Goal: Information Seeking & Learning: Check status

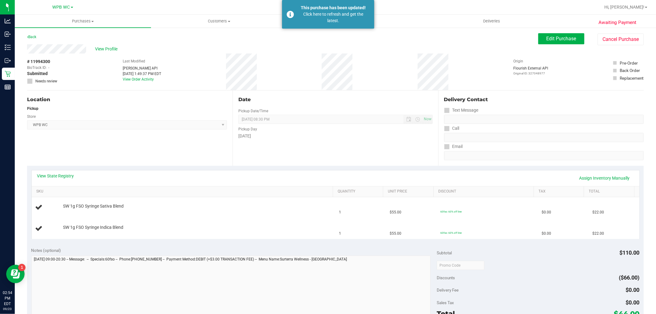
click at [15, 87] on div "Awaiting Payment Back Edit Purchase Cancel Purchase View Profile # 11994300 Bio…" at bounding box center [335, 268] width 641 height 482
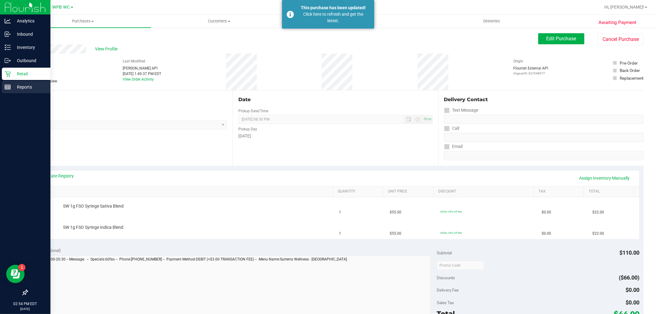
click at [10, 87] on line at bounding box center [8, 87] width 6 height 0
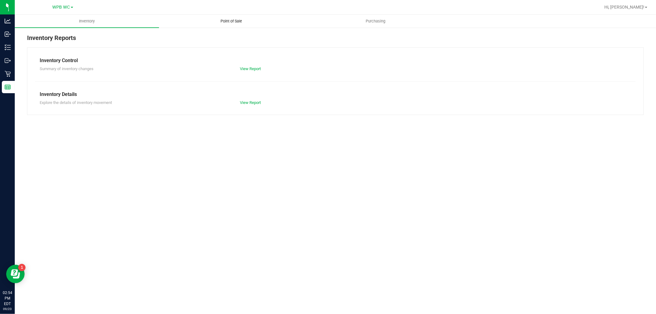
click at [229, 21] on span "Point of Sale" at bounding box center [231, 21] width 38 height 6
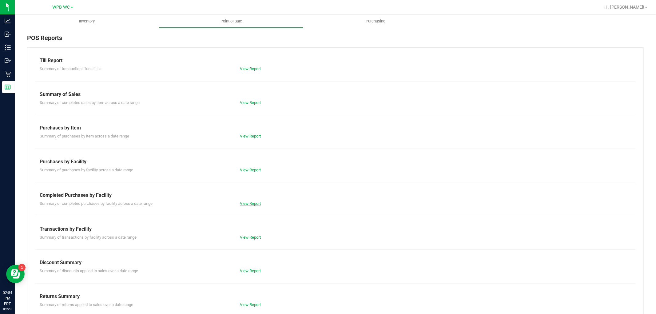
click at [254, 204] on link "View Report" at bounding box center [250, 203] width 21 height 5
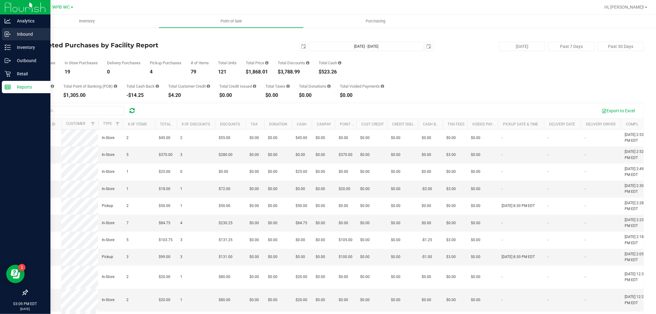
click at [22, 34] on p "Inbound" at bounding box center [29, 33] width 37 height 7
